Goal: Task Accomplishment & Management: Manage account settings

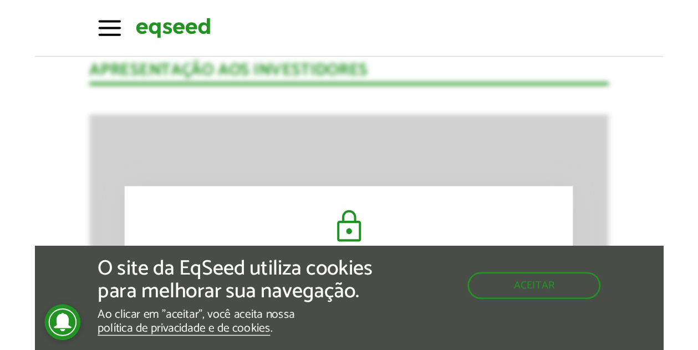
scroll to position [1243, 0]
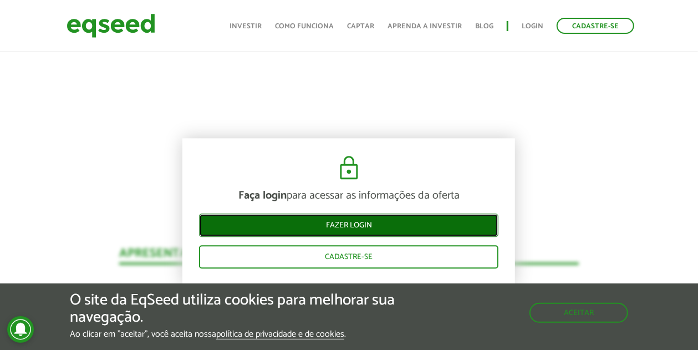
click at [348, 226] on link "Fazer login" at bounding box center [348, 225] width 299 height 23
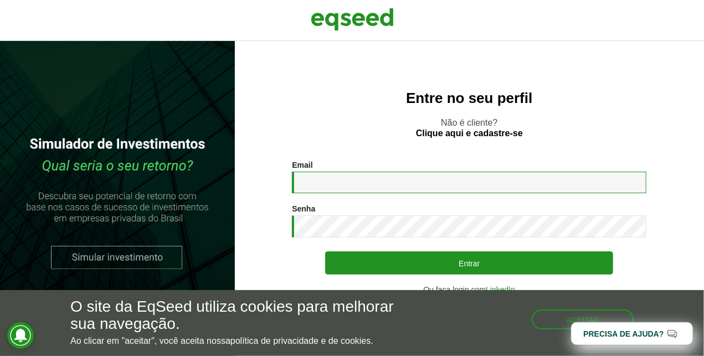
click at [453, 184] on input "Email *" at bounding box center [469, 183] width 355 height 22
type input "**********"
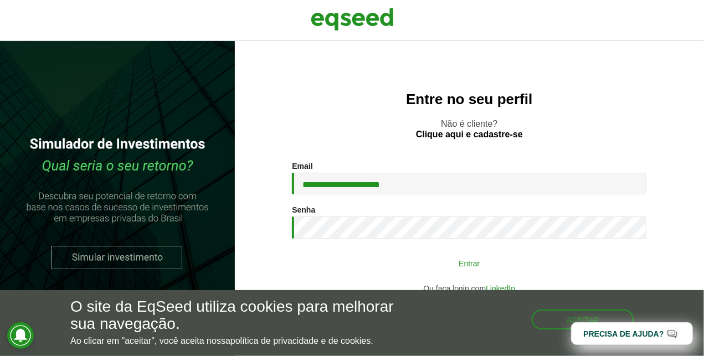
click at [462, 262] on button "Entrar" at bounding box center [469, 263] width 288 height 21
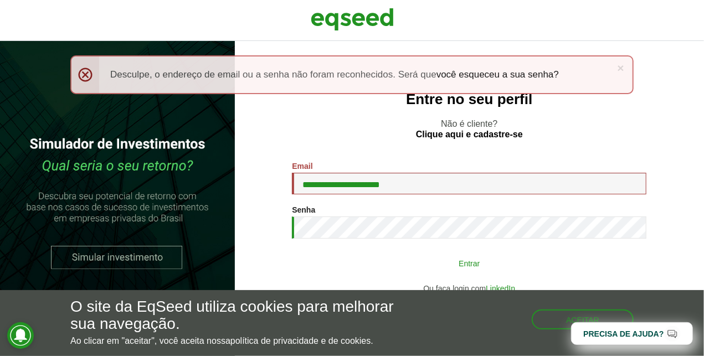
click at [464, 266] on button "Entrar" at bounding box center [469, 263] width 288 height 21
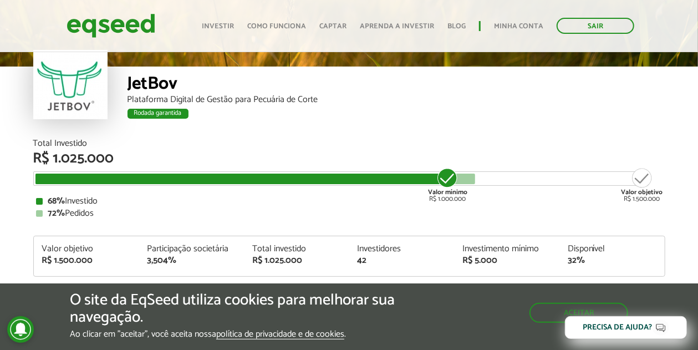
scroll to position [58, 0]
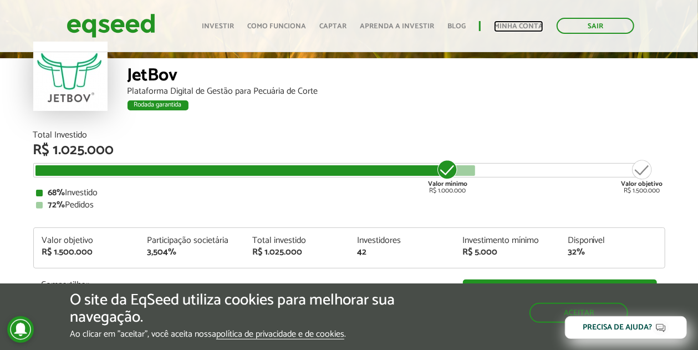
click at [521, 24] on link "Minha conta" at bounding box center [518, 26] width 49 height 7
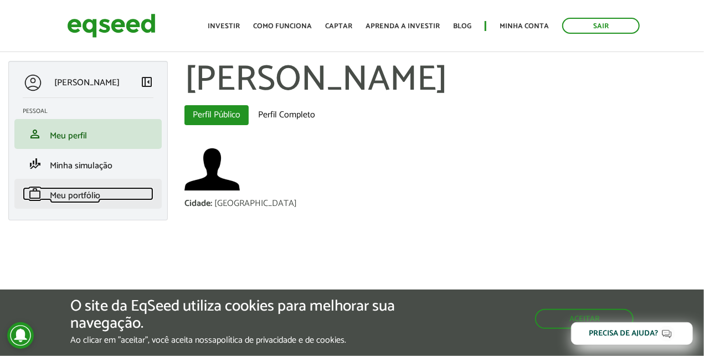
click at [58, 197] on span "Meu portfólio" at bounding box center [75, 195] width 50 height 15
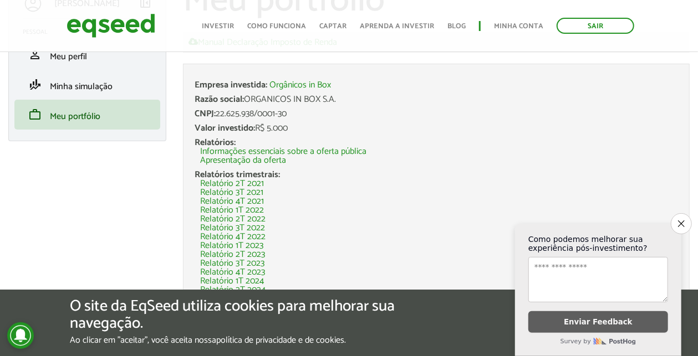
scroll to position [82, 0]
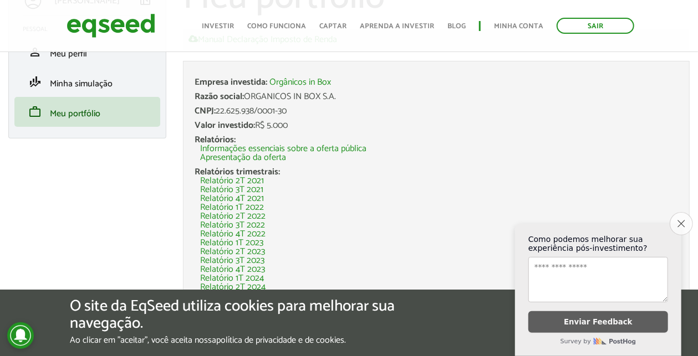
click at [686, 222] on button "Close survey" at bounding box center [681, 223] width 23 height 23
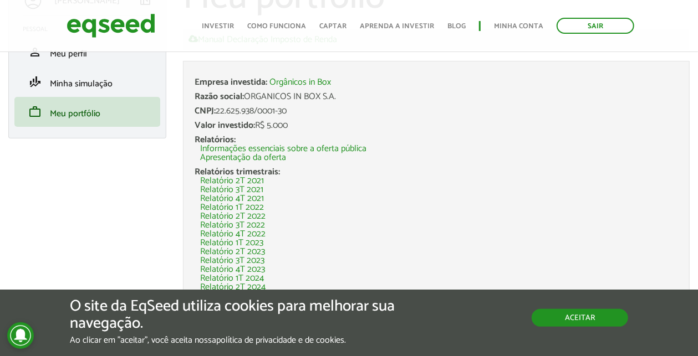
click at [580, 317] on button "Aceitar" at bounding box center [580, 318] width 96 height 18
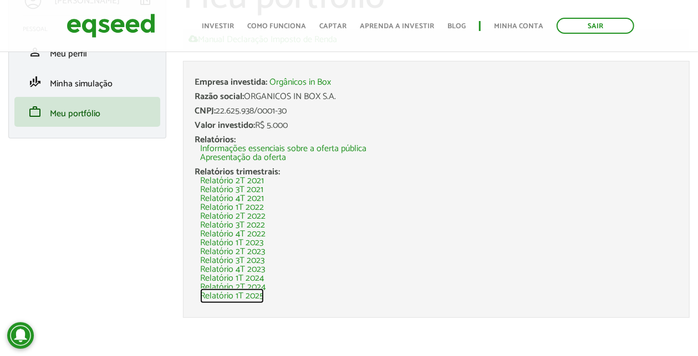
click at [245, 298] on link "Relatório 1T 2025" at bounding box center [232, 296] width 64 height 9
